Goal: Information Seeking & Learning: Learn about a topic

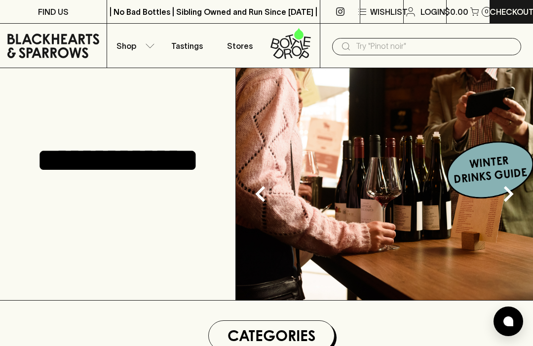
click at [384, 44] on input "text" at bounding box center [434, 46] width 157 height 16
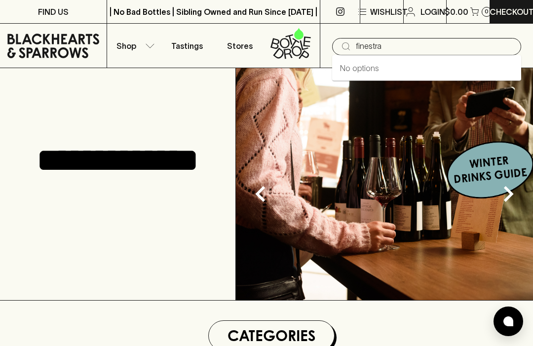
type input "finestra"
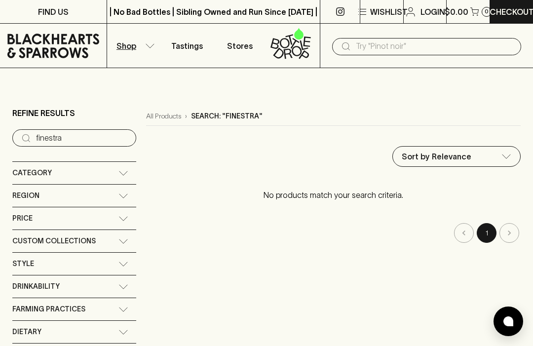
click at [412, 46] on input "text" at bounding box center [434, 46] width 157 height 16
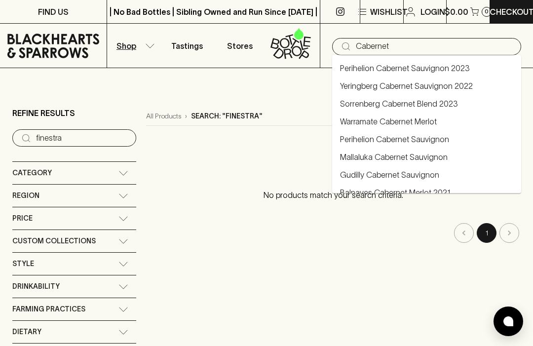
type input "Cabernet"
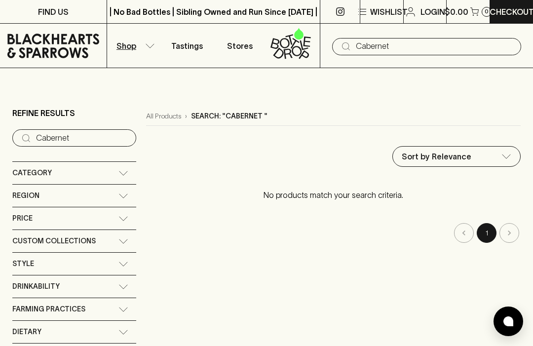
type input "Cabernet"
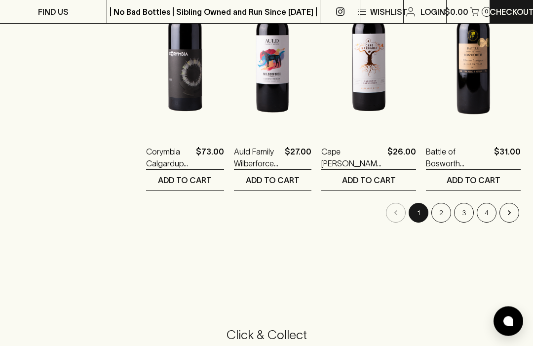
scroll to position [767, 0]
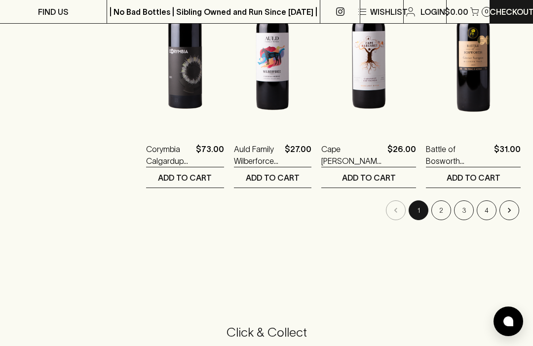
click at [447, 214] on button "2" at bounding box center [441, 210] width 20 height 20
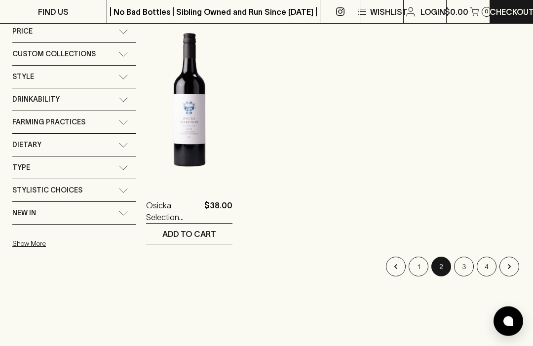
scroll to position [187, 0]
click at [464, 265] on button "3" at bounding box center [464, 267] width 20 height 20
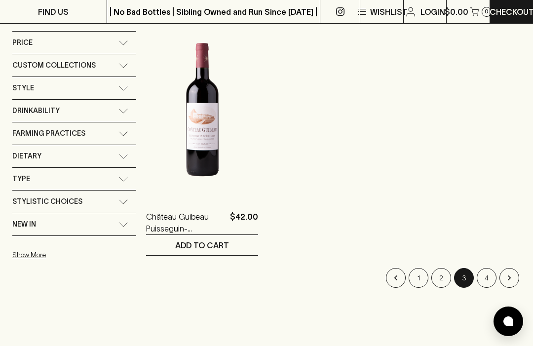
scroll to position [178, 0]
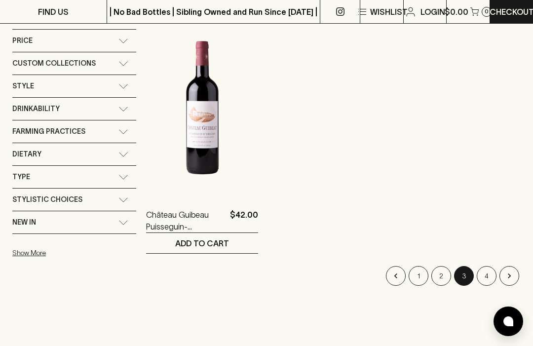
click at [488, 279] on button "4" at bounding box center [487, 276] width 20 height 20
